Goal: Information Seeking & Learning: Learn about a topic

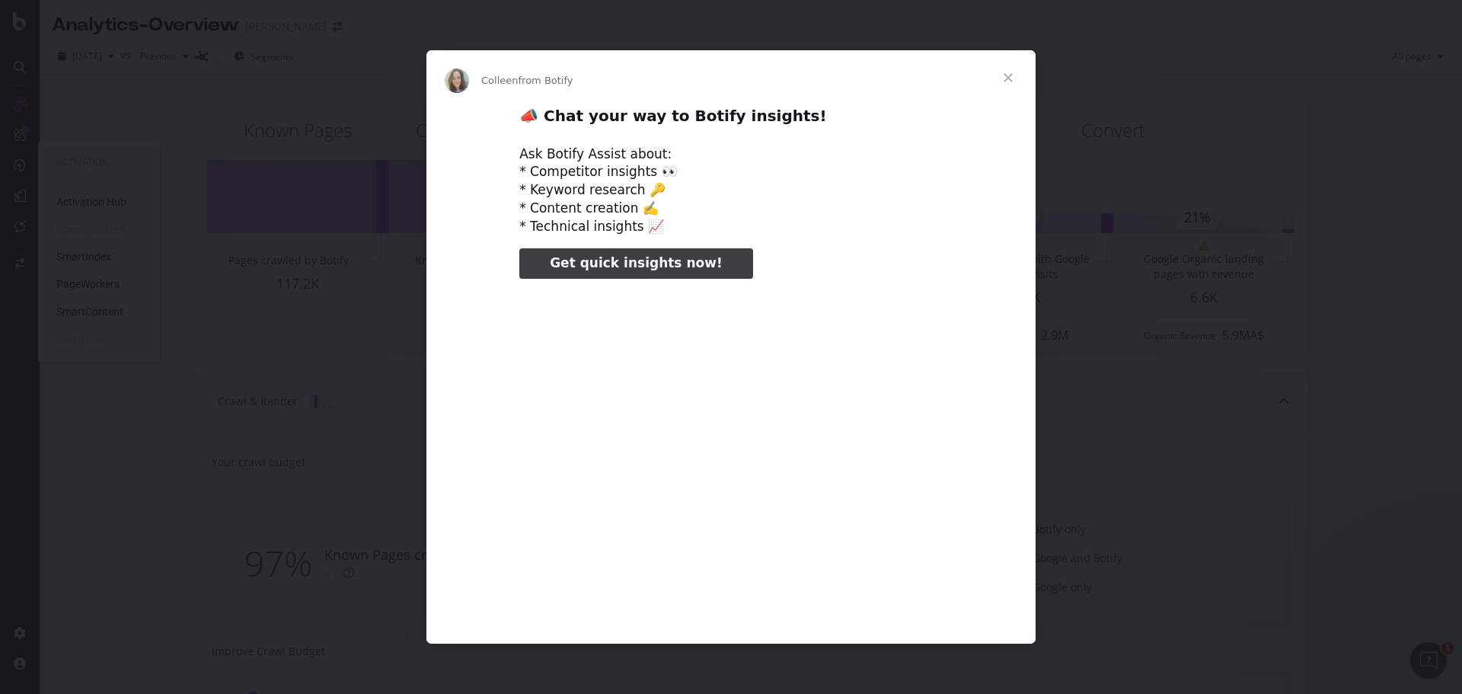
type input "742634"
click at [1004, 78] on span "Close" at bounding box center [1008, 77] width 55 height 55
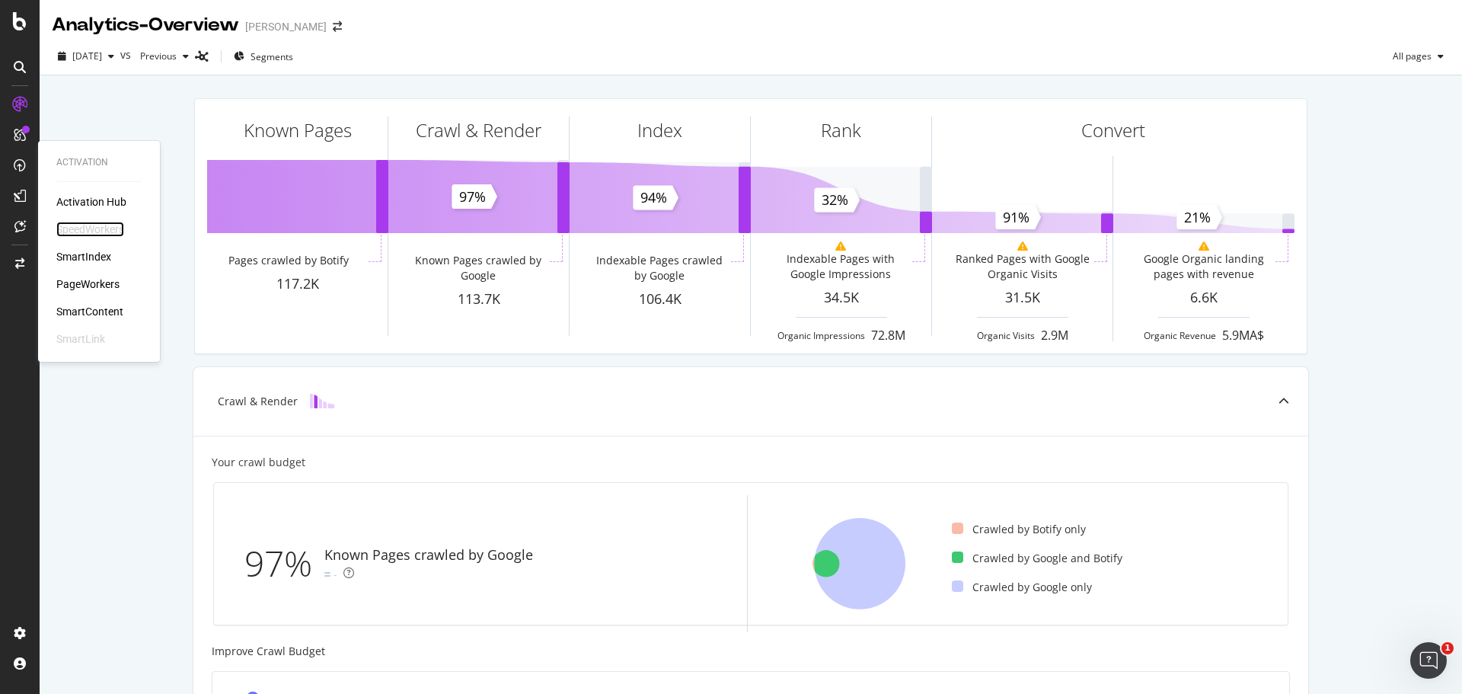
click at [78, 231] on div "SpeedWorkers" at bounding box center [90, 229] width 68 height 15
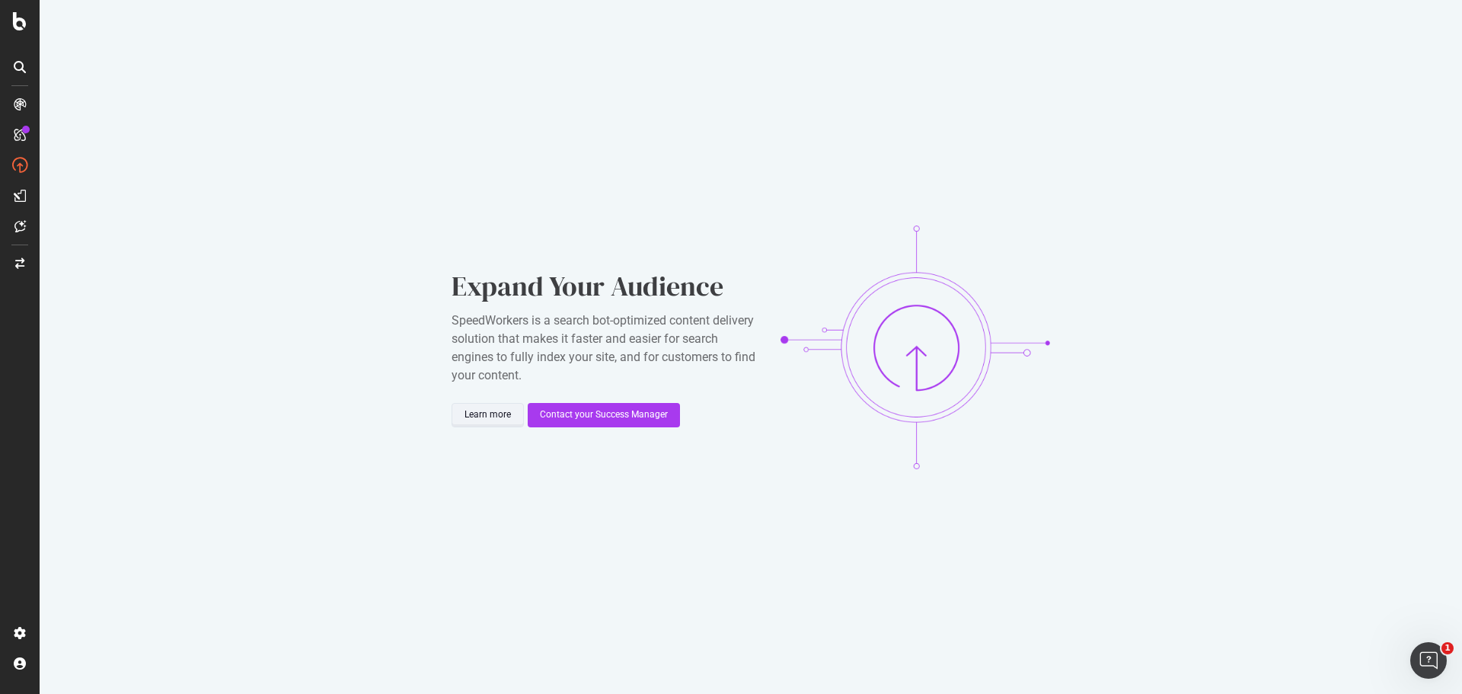
click at [503, 422] on div "Learn more" at bounding box center [487, 414] width 46 height 21
